Goal: Task Accomplishment & Management: Use online tool/utility

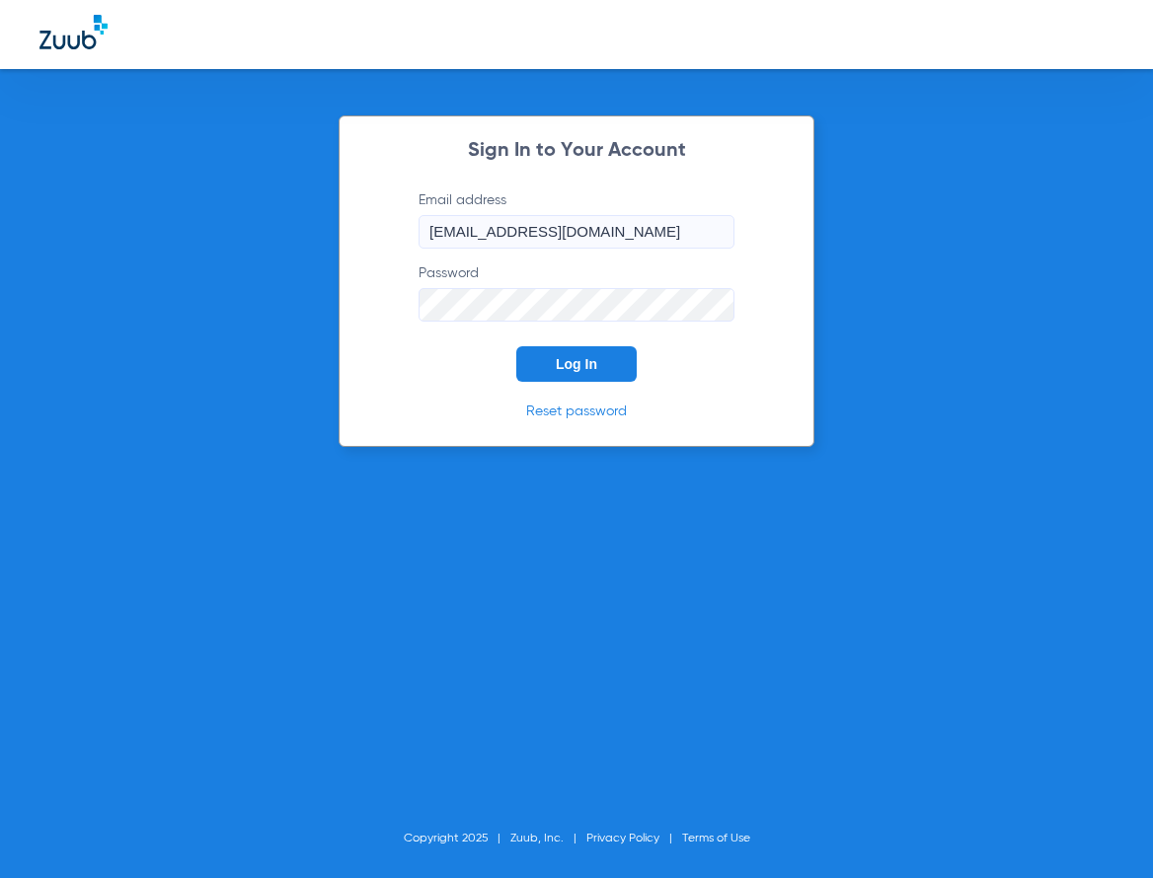
click at [580, 365] on span "Log In" at bounding box center [576, 364] width 41 height 16
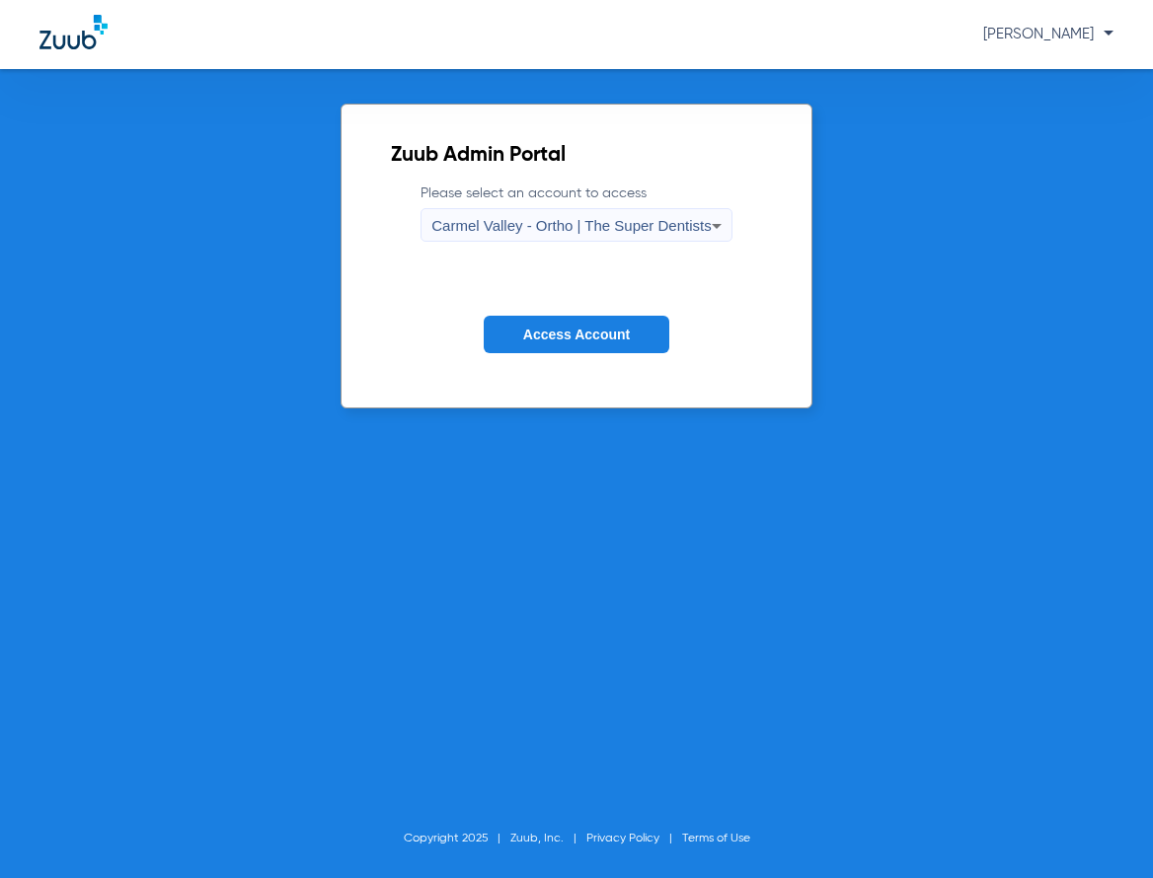
click at [600, 231] on span "Carmel Valley - Ortho | The Super Dentists" at bounding box center [570, 225] width 279 height 17
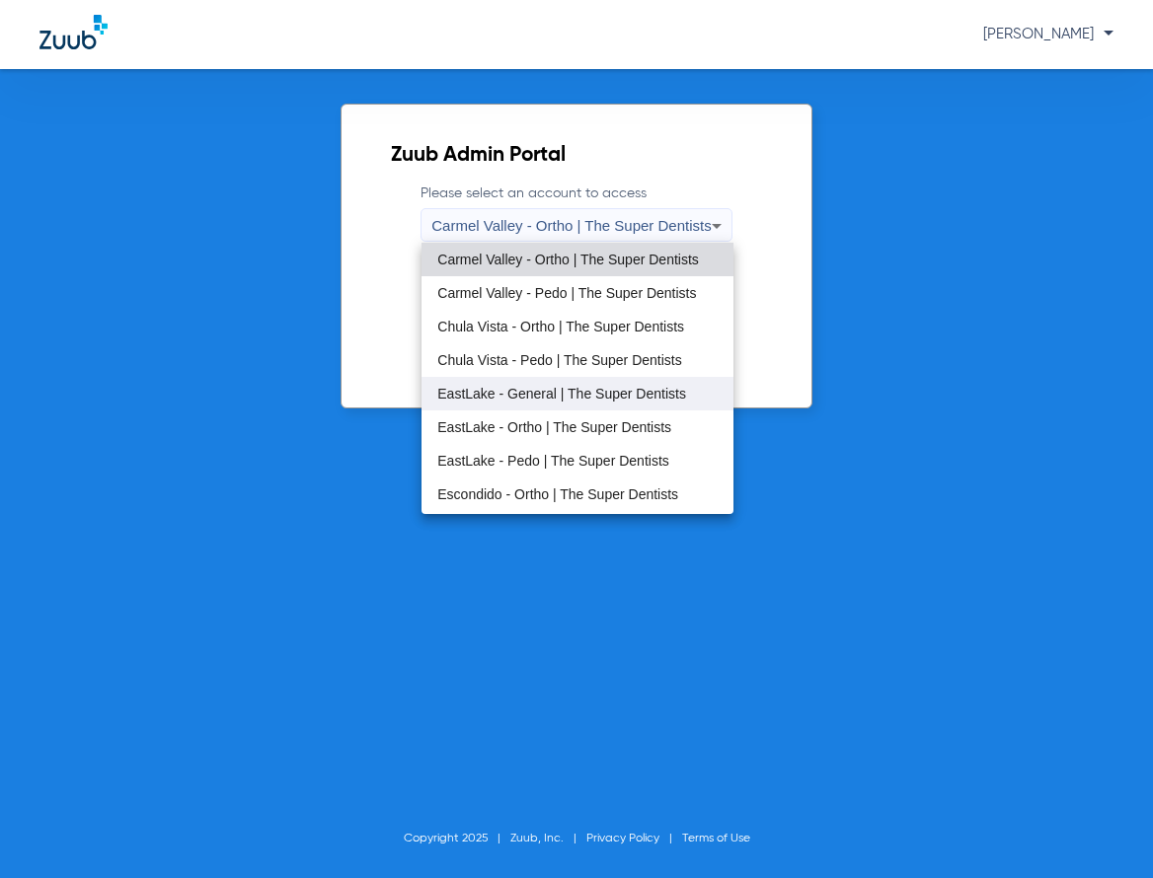
click at [527, 389] on span "EastLake - General | The Super Dentists" at bounding box center [561, 394] width 249 height 14
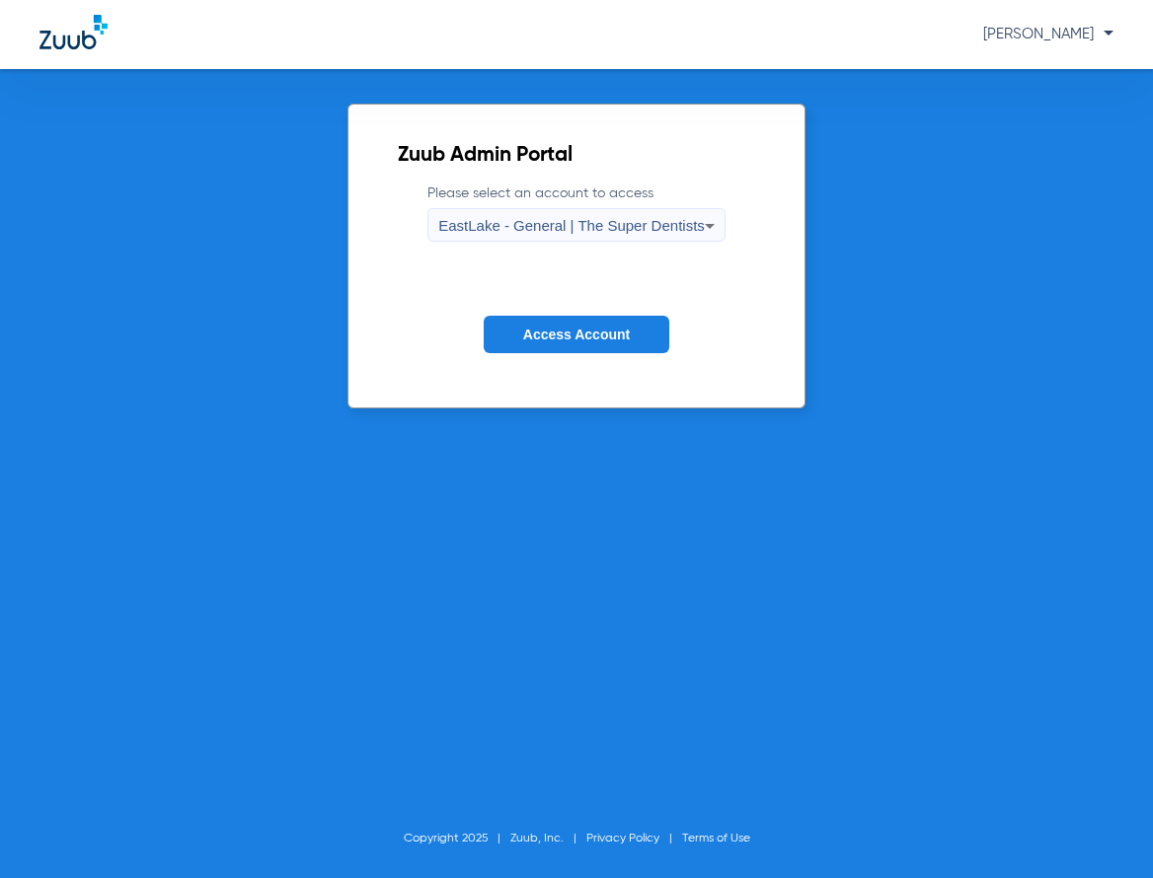
click at [543, 347] on button "Access Account" at bounding box center [577, 335] width 186 height 38
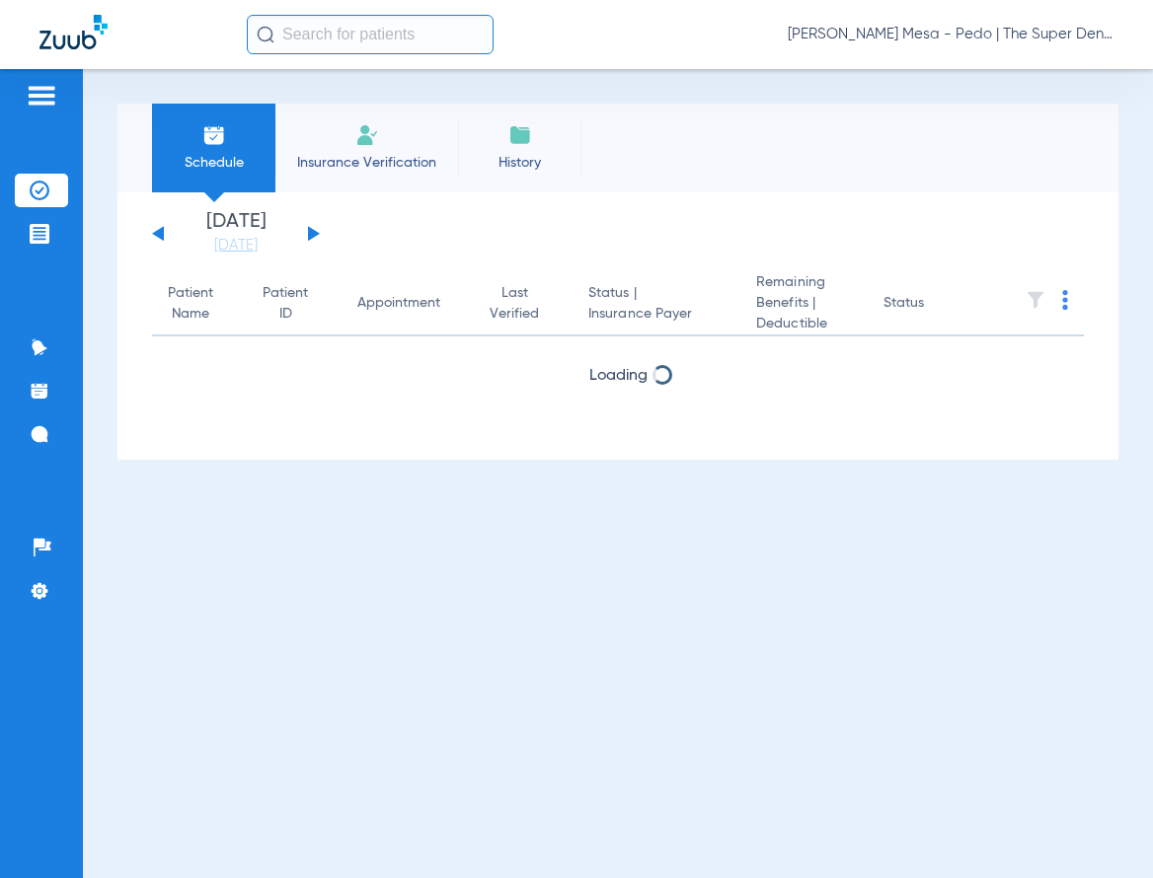
click at [353, 172] on li "Insurance Verification" at bounding box center [366, 148] width 183 height 89
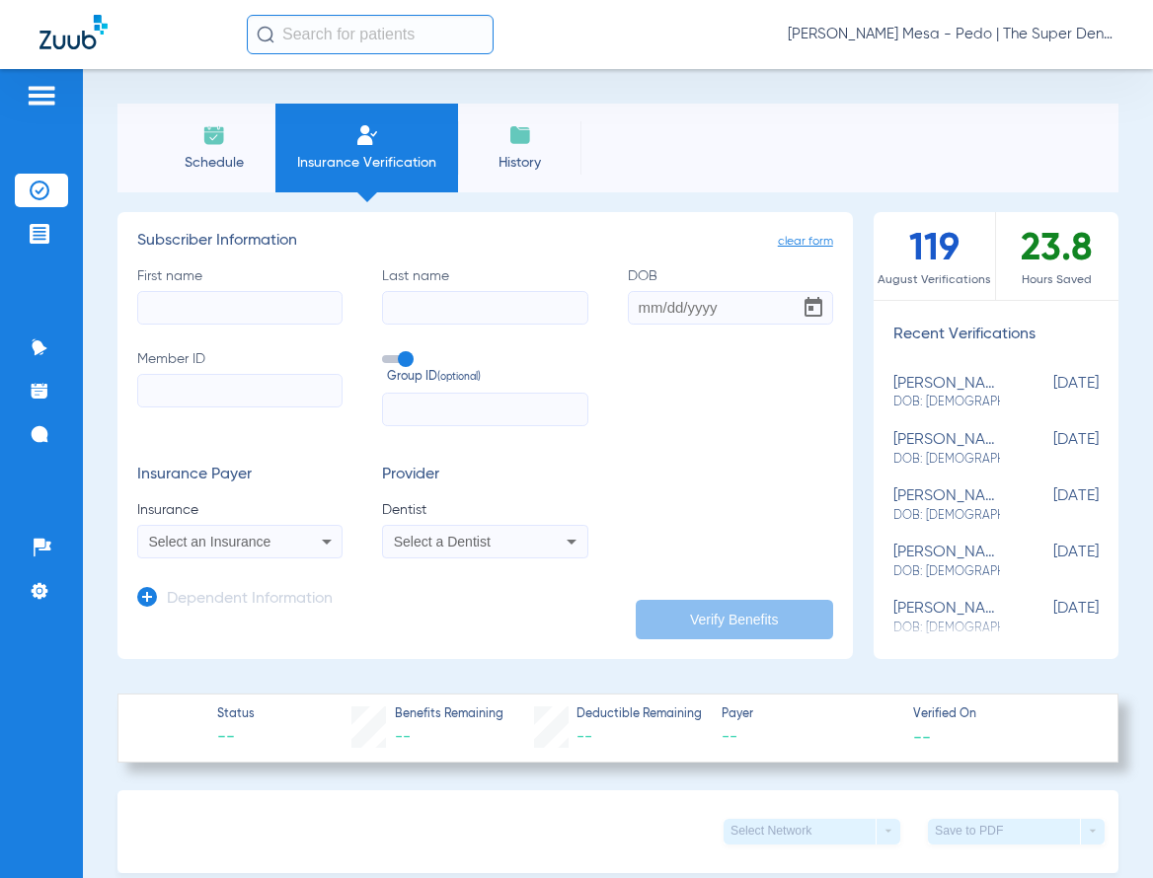
click at [279, 317] on input "First name" at bounding box center [239, 308] width 205 height 34
type input "[PERSON_NAME]"
type input "[DATE]"
click at [271, 380] on input "Member ID" at bounding box center [239, 391] width 205 height 34
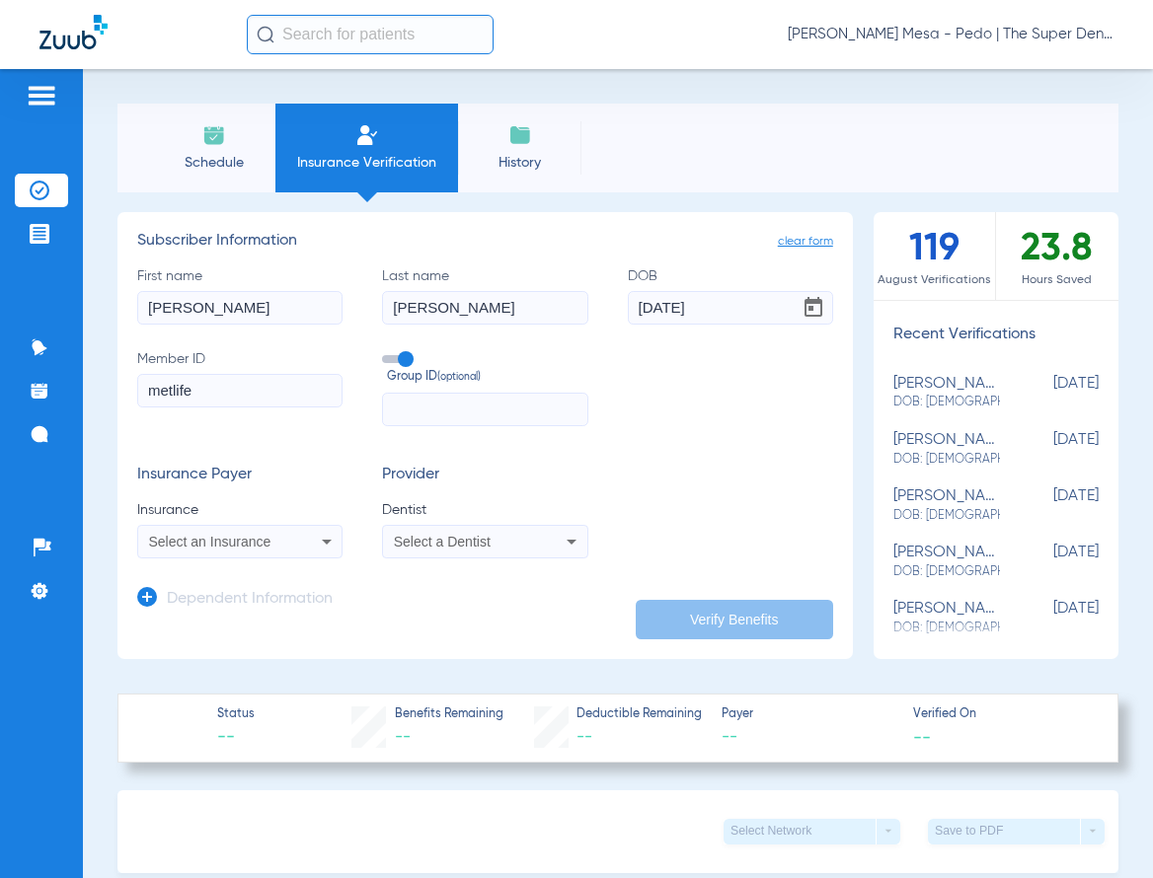
drag, startPoint x: 285, startPoint y: 384, endPoint x: -93, endPoint y: 390, distance: 378.0
click at [0, 390] on html "[PERSON_NAME] Mesa - Pedo | The Super Dentists Patients Insurance Verification …" at bounding box center [576, 439] width 1153 height 878
type input "569930151"
click at [253, 538] on span "Select an Insurance" at bounding box center [210, 542] width 122 height 16
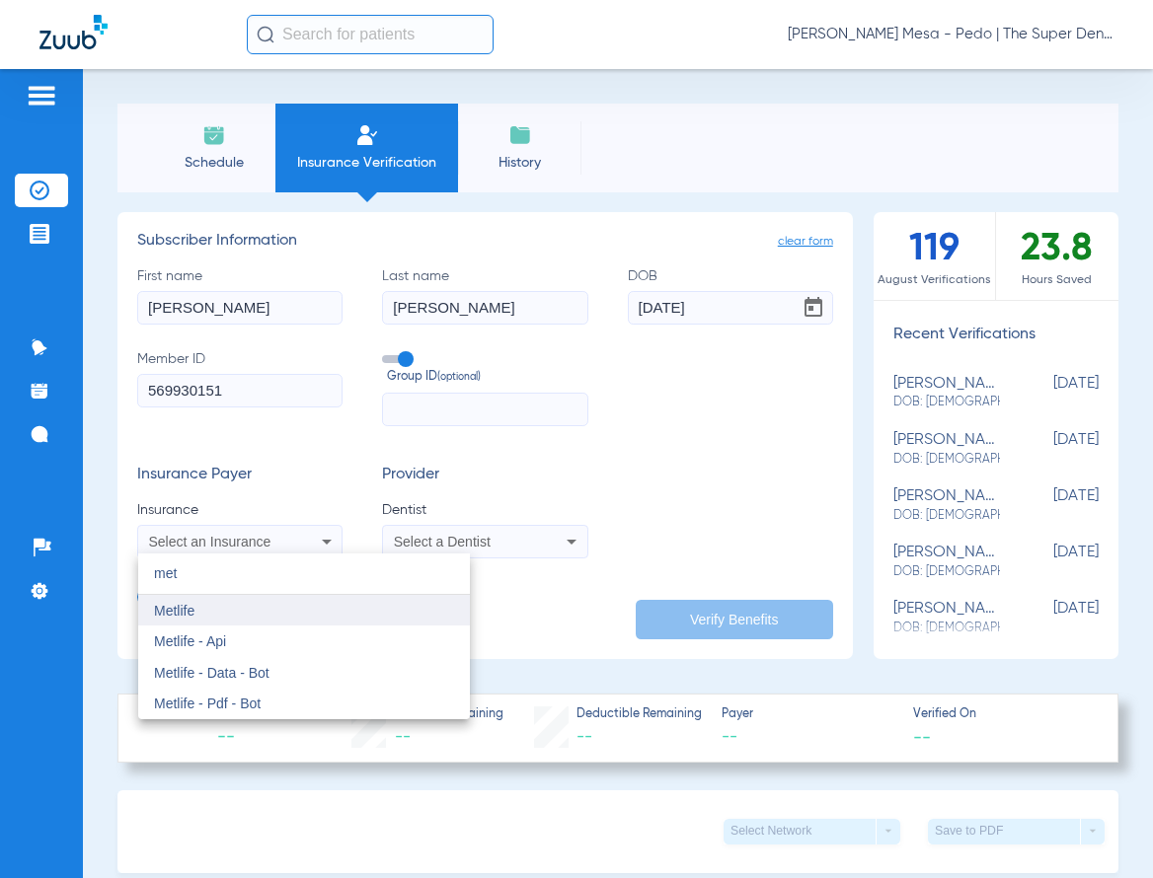
type input "met"
click at [235, 608] on mat-option "Metlife" at bounding box center [304, 611] width 332 height 32
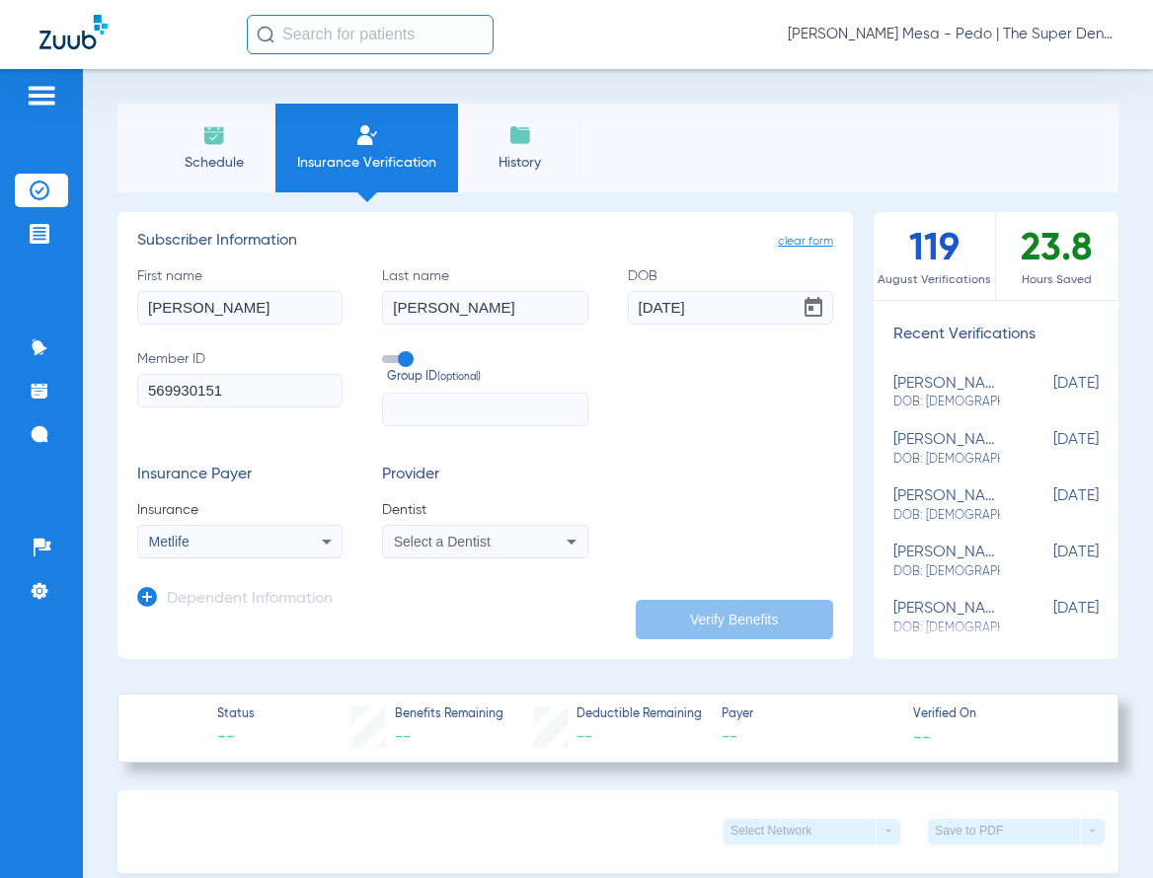
click at [510, 536] on div "Select a Dentist" at bounding box center [467, 542] width 146 height 14
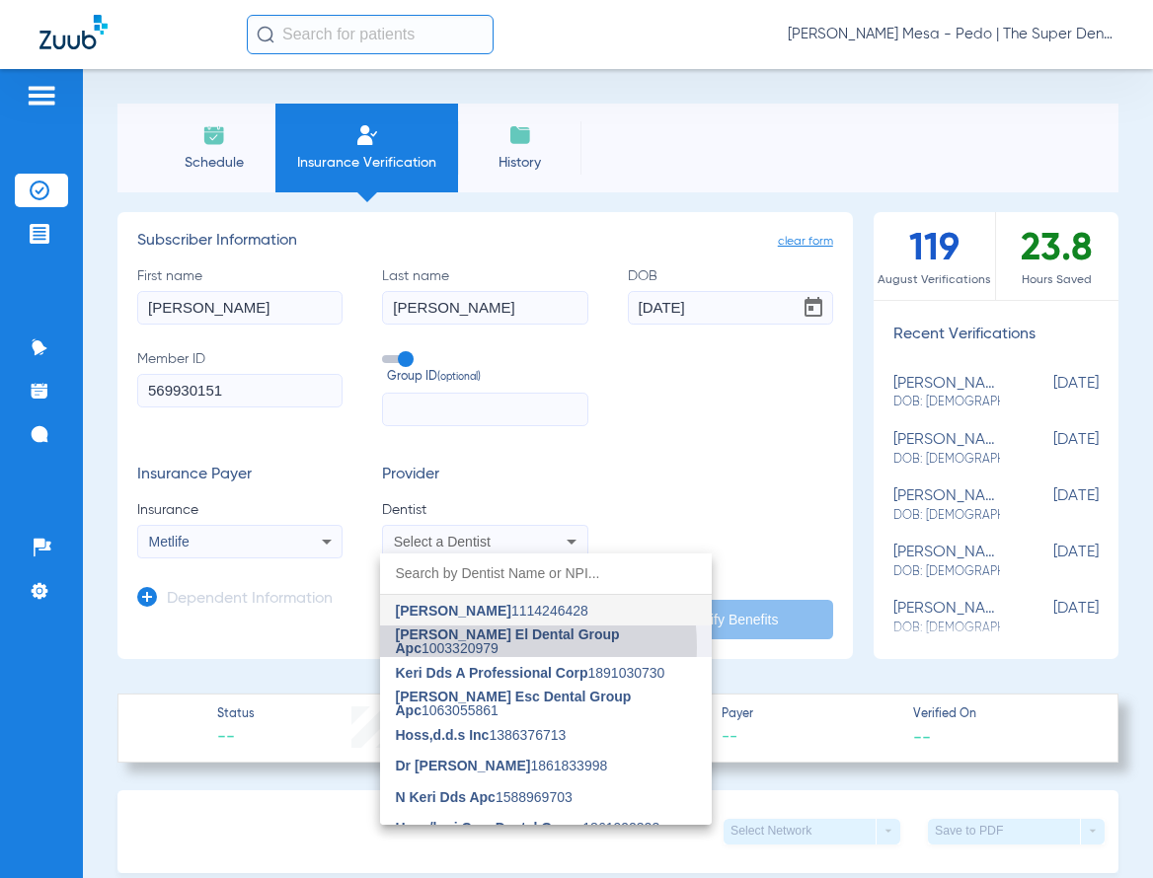
click at [458, 647] on span "[PERSON_NAME] El Dental Group Apc" at bounding box center [508, 642] width 224 height 30
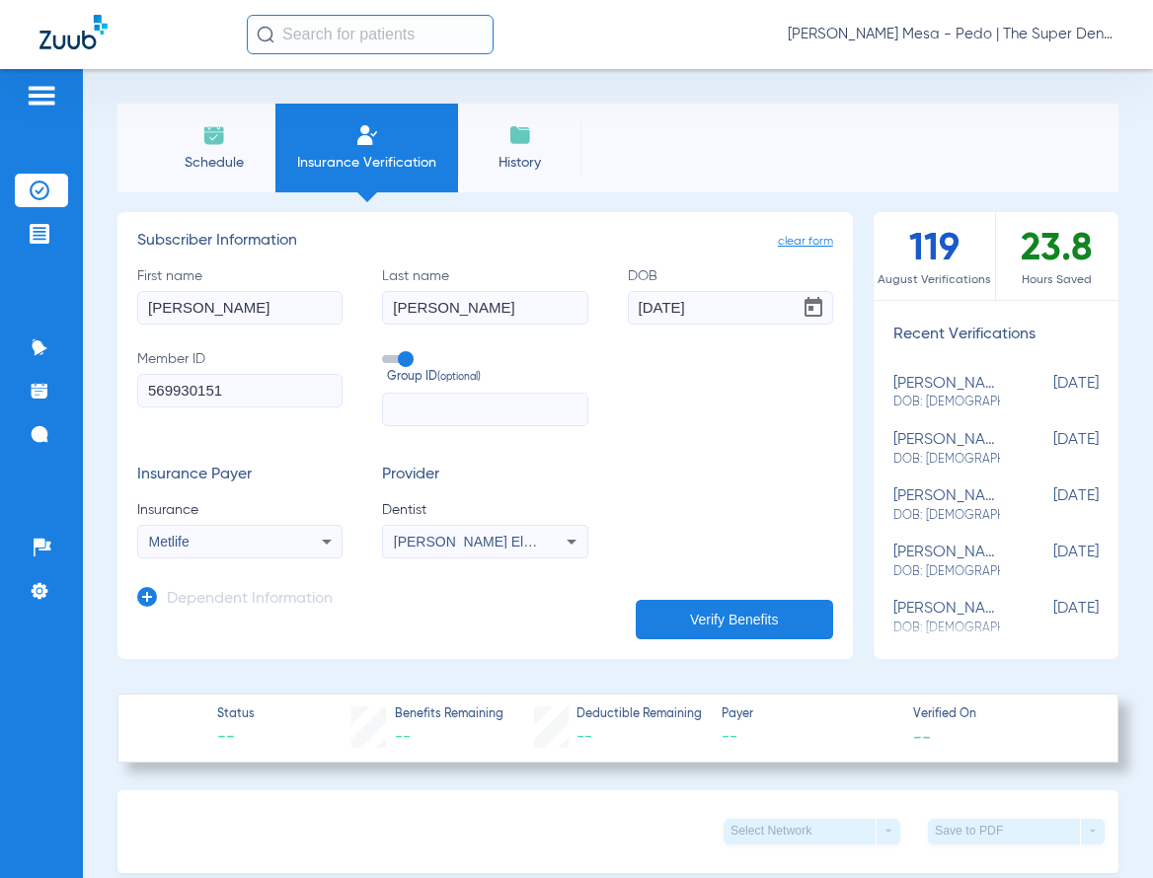
click at [260, 608] on div "Dependent Information" at bounding box center [234, 603] width 195 height 41
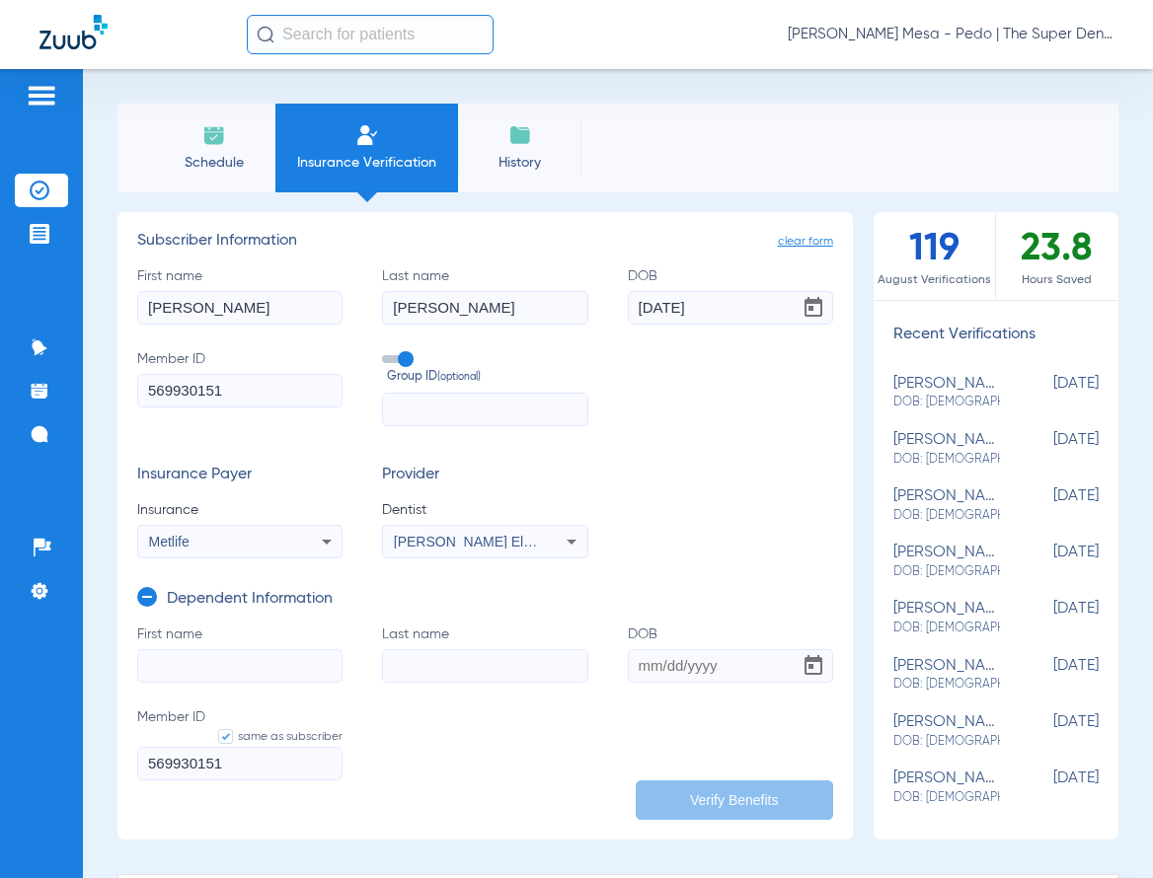
click at [255, 668] on input "First name" at bounding box center [239, 666] width 205 height 34
type input "Scarlett"
type input "[PERSON_NAME]"
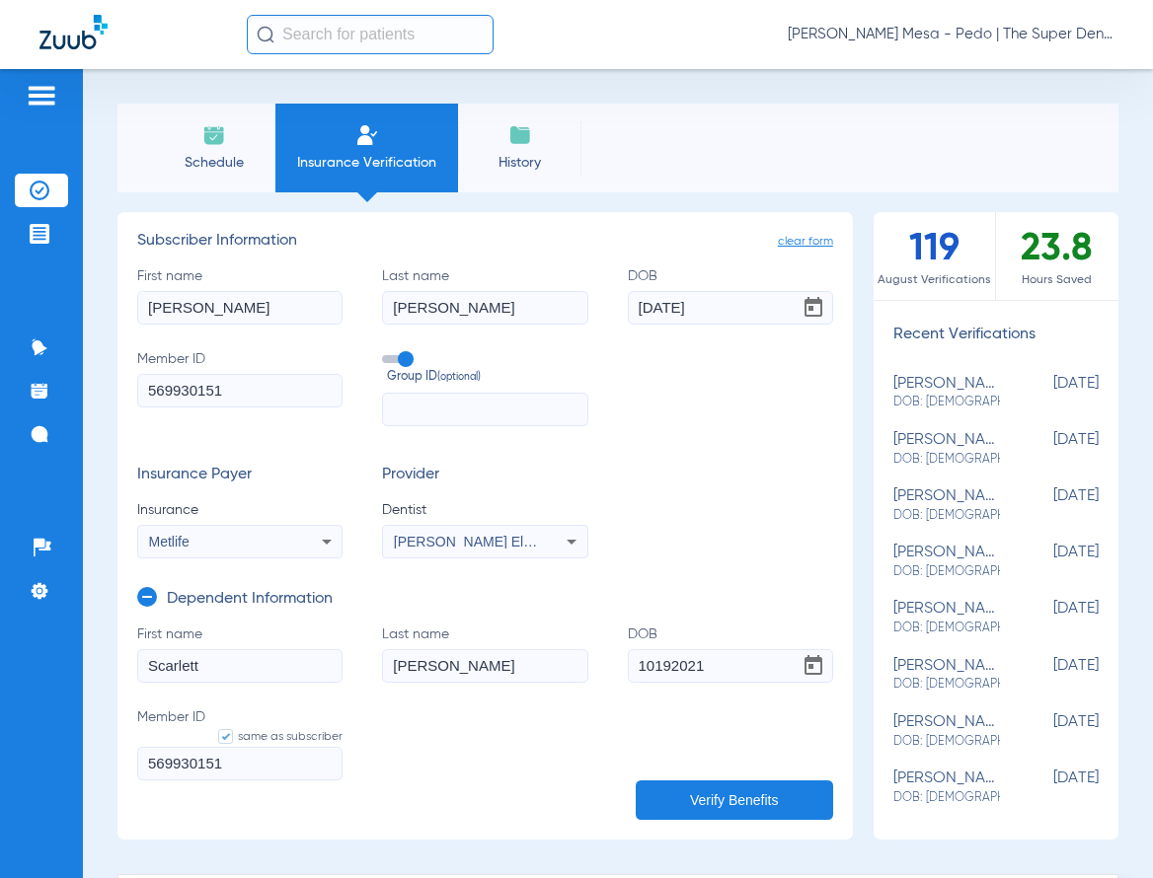
type input "[DATE]"
click at [459, 667] on input "[PERSON_NAME]" at bounding box center [484, 666] width 205 height 34
click at [698, 809] on button "Verify Benefits" at bounding box center [734, 800] width 197 height 39
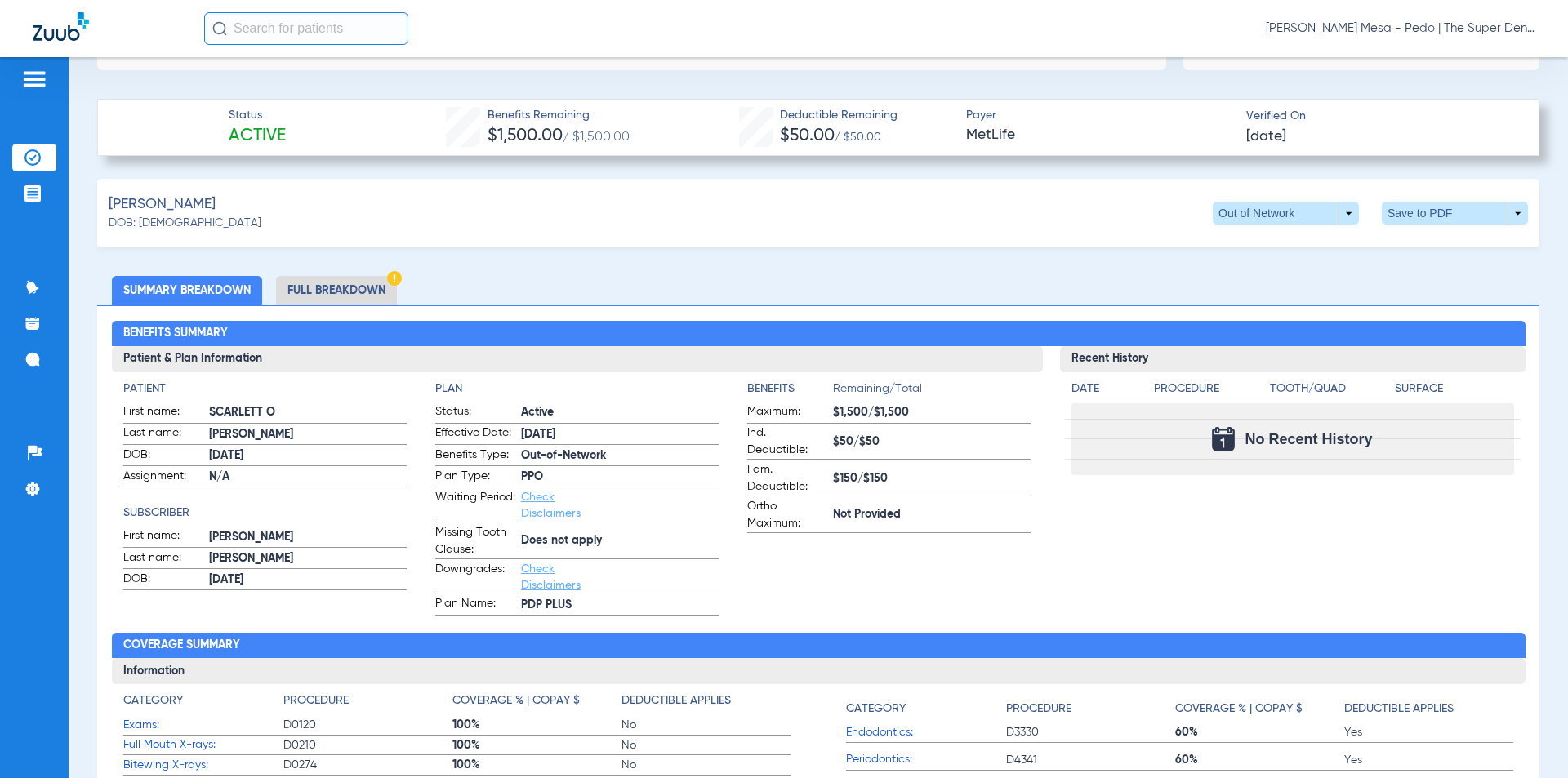
scroll to position [653, 0]
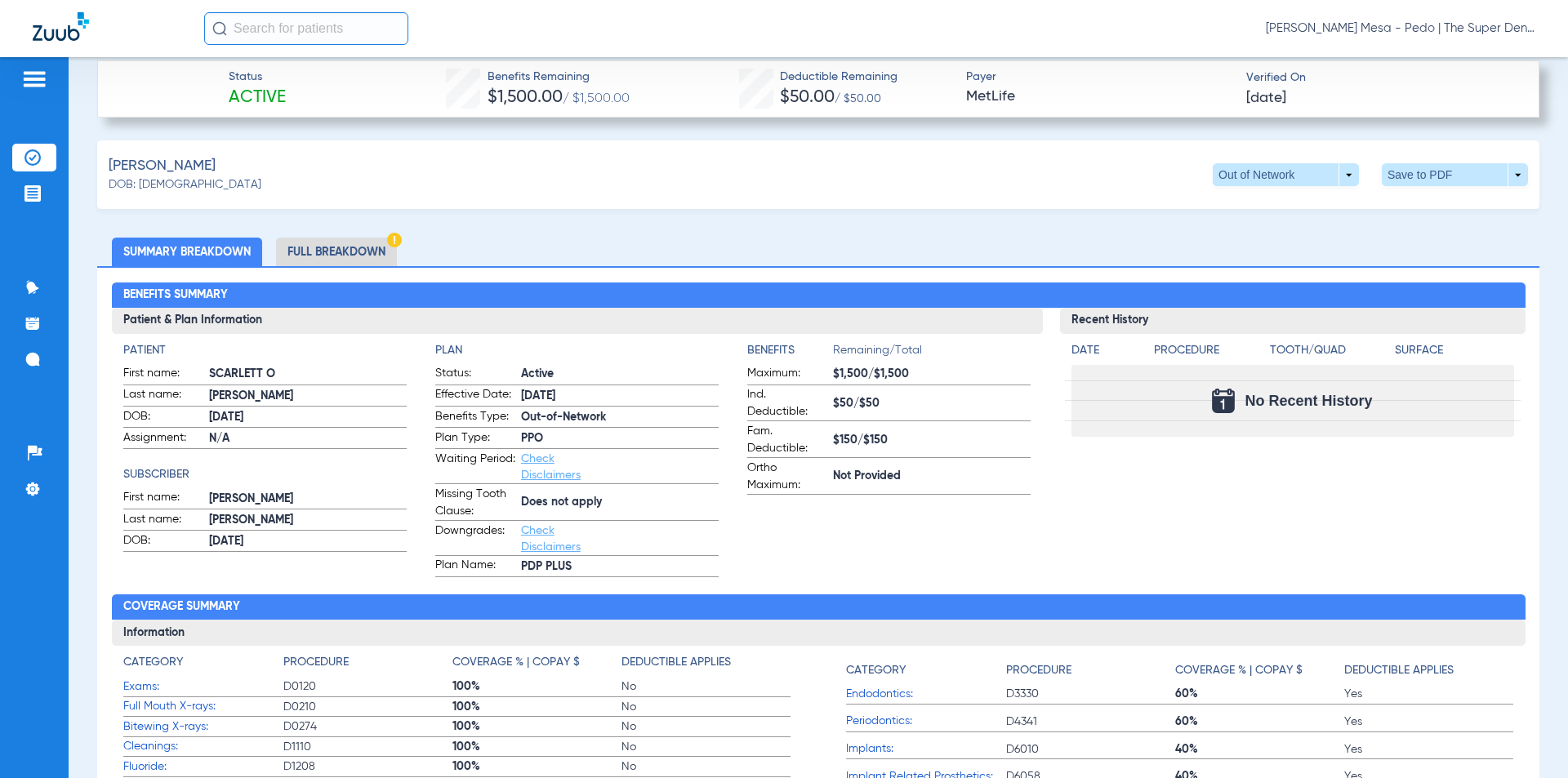
click at [361, 244] on li "Full Breakdown" at bounding box center [337, 252] width 121 height 29
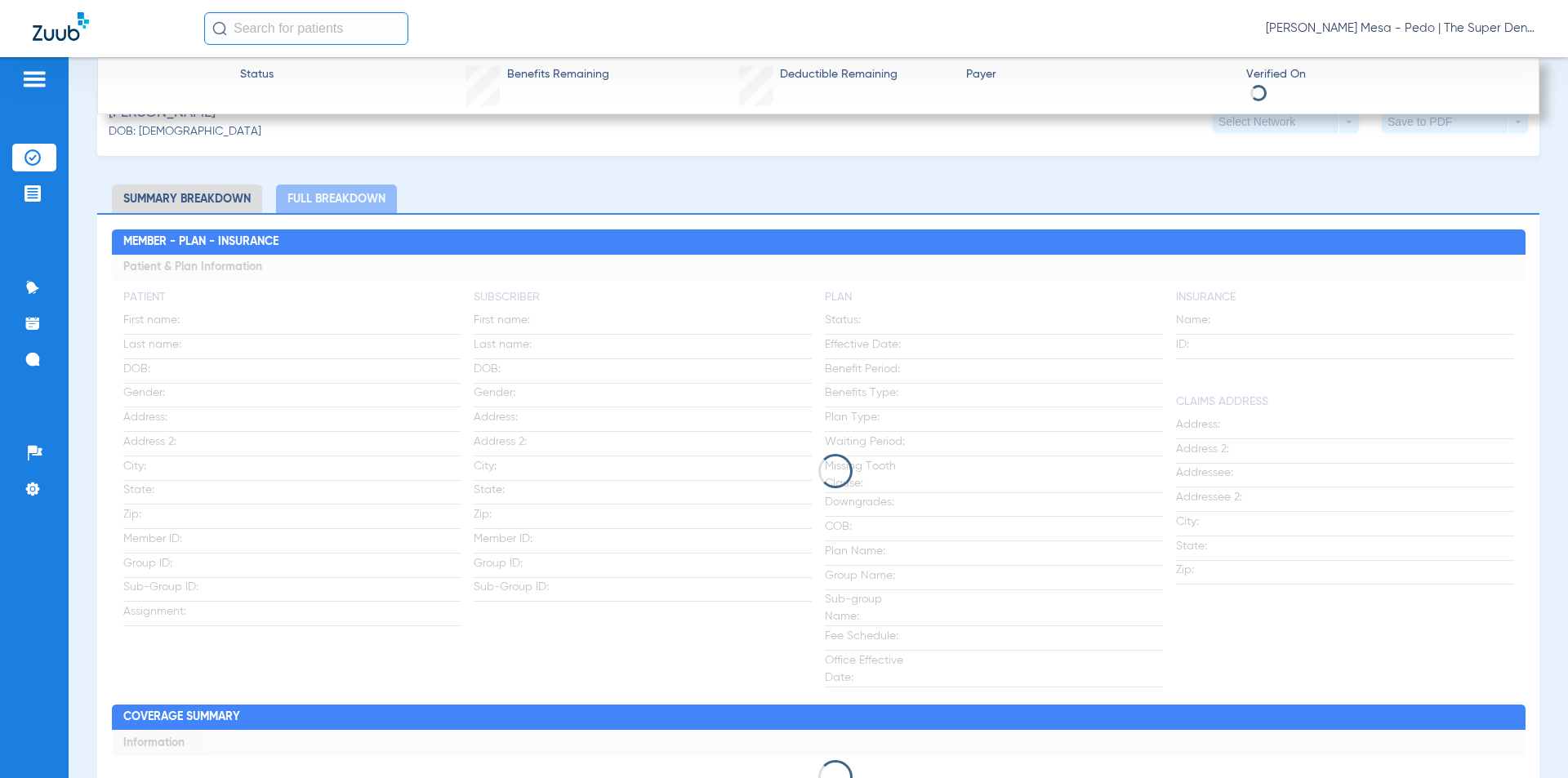
scroll to position [735, 0]
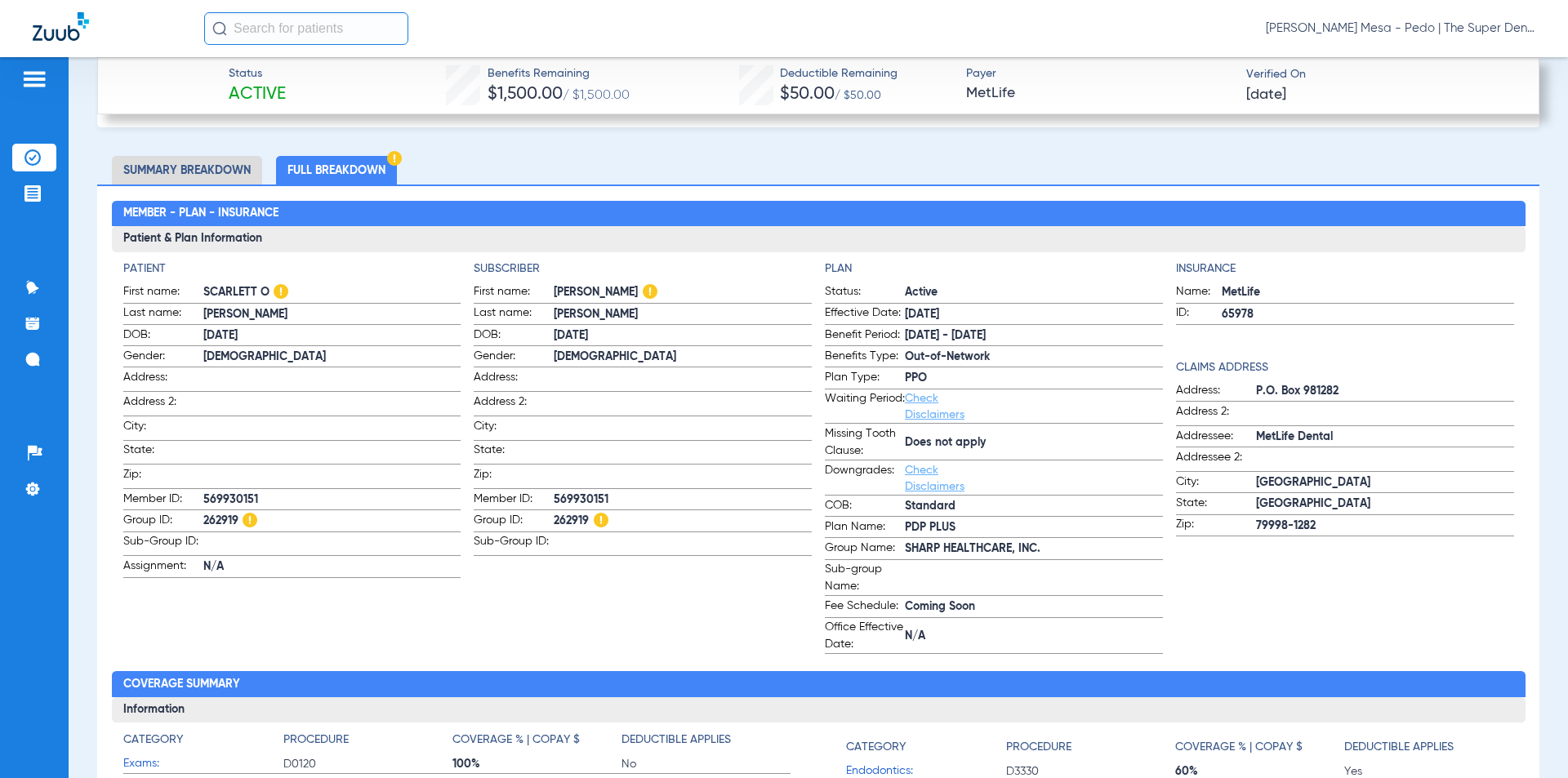
click at [219, 513] on span "262919" at bounding box center [333, 521] width 258 height 17
copy span "262919"
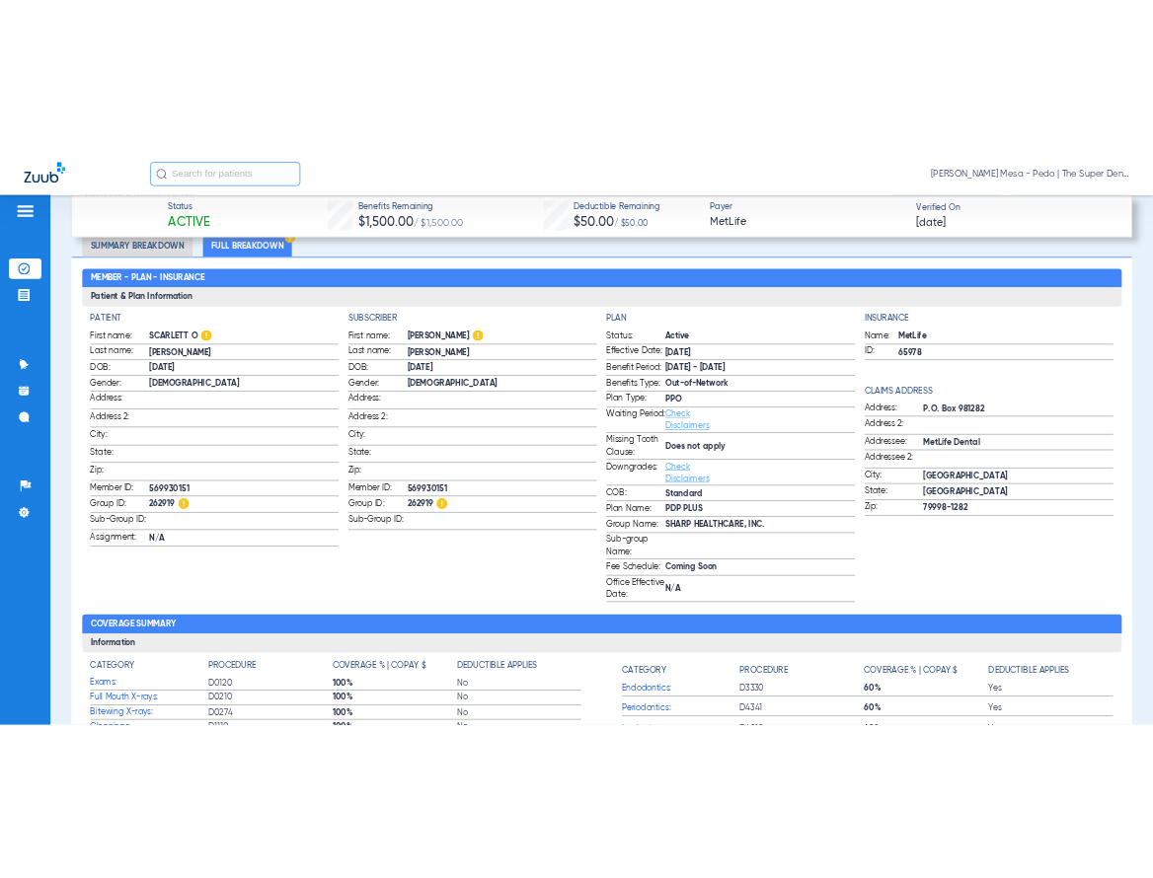
scroll to position [987, 0]
